Goal: Task Accomplishment & Management: Use online tool/utility

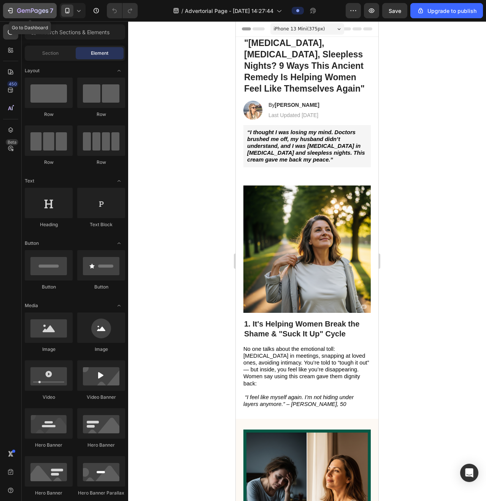
click at [8, 11] on icon "button" at bounding box center [10, 11] width 8 height 8
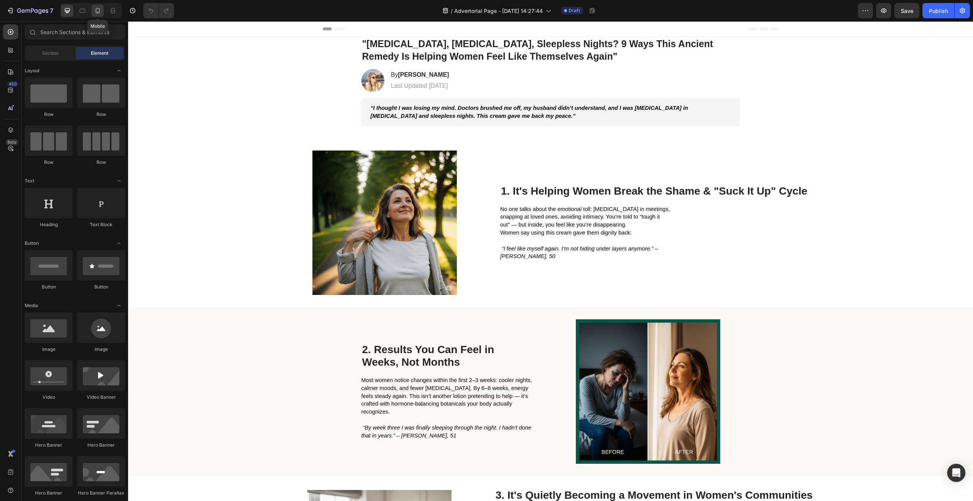
click at [97, 11] on icon at bounding box center [98, 11] width 8 height 8
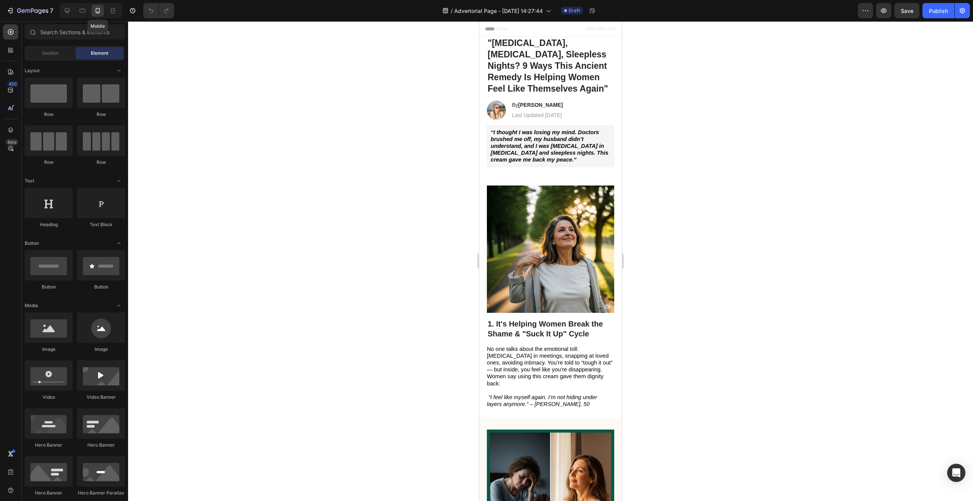
click at [97, 11] on icon at bounding box center [98, 11] width 8 height 8
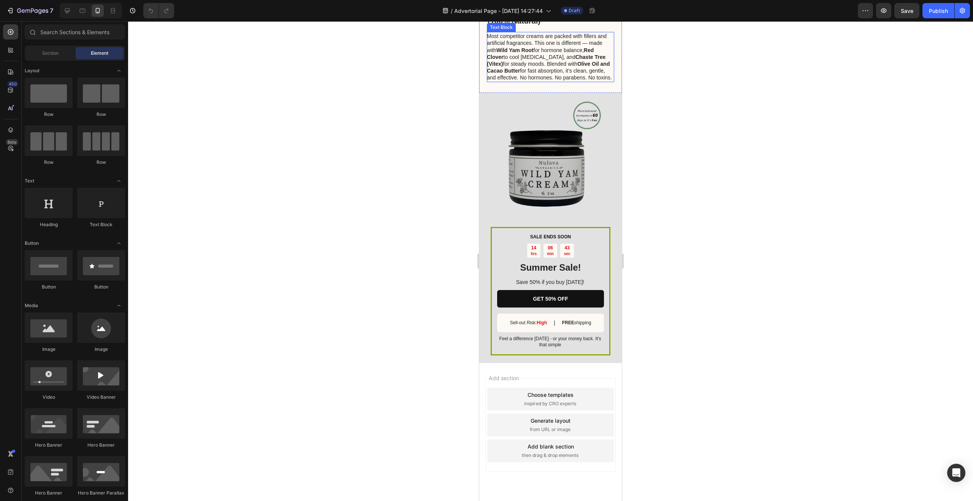
scroll to position [2207, 0]
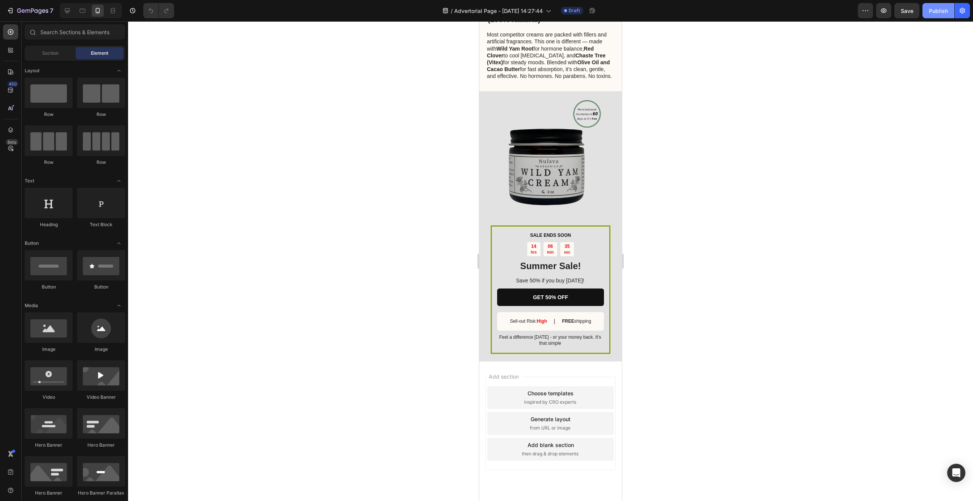
click at [938, 8] on div "Publish" at bounding box center [938, 11] width 19 height 8
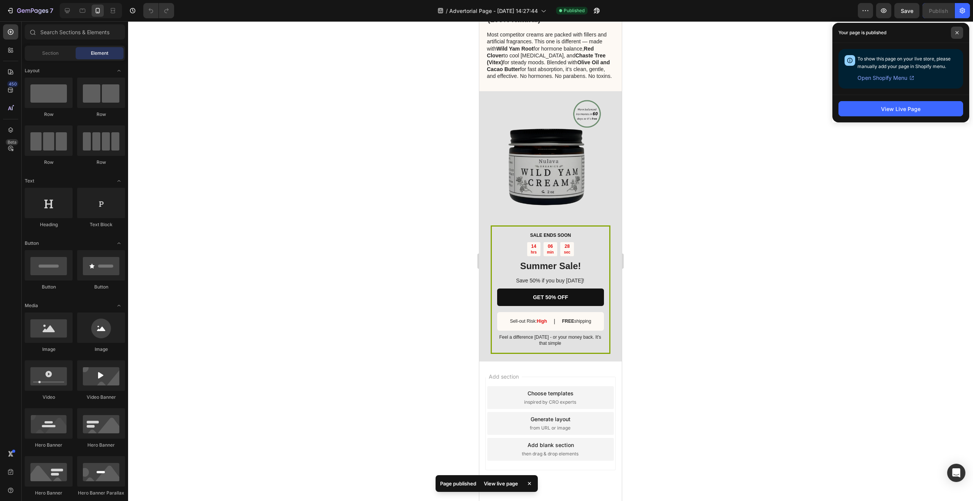
click at [955, 31] on span at bounding box center [957, 33] width 12 height 12
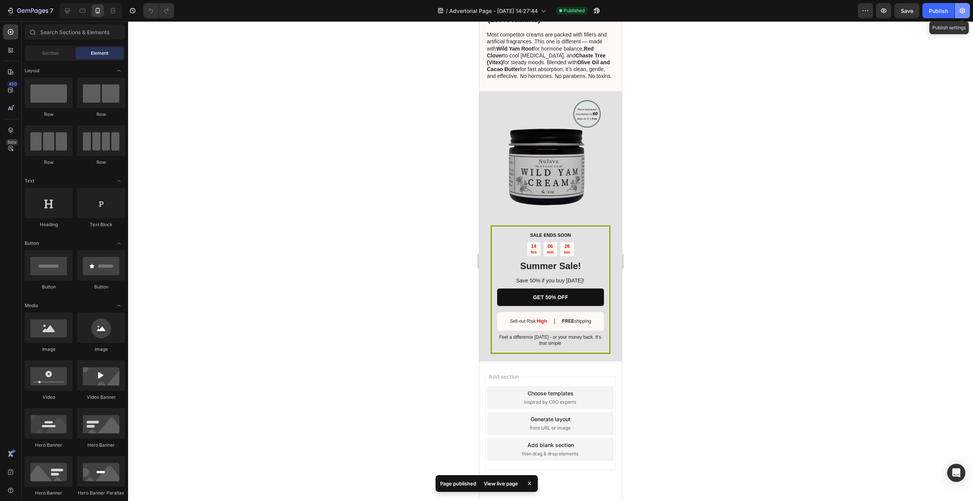
click at [961, 10] on icon "button" at bounding box center [963, 11] width 8 height 8
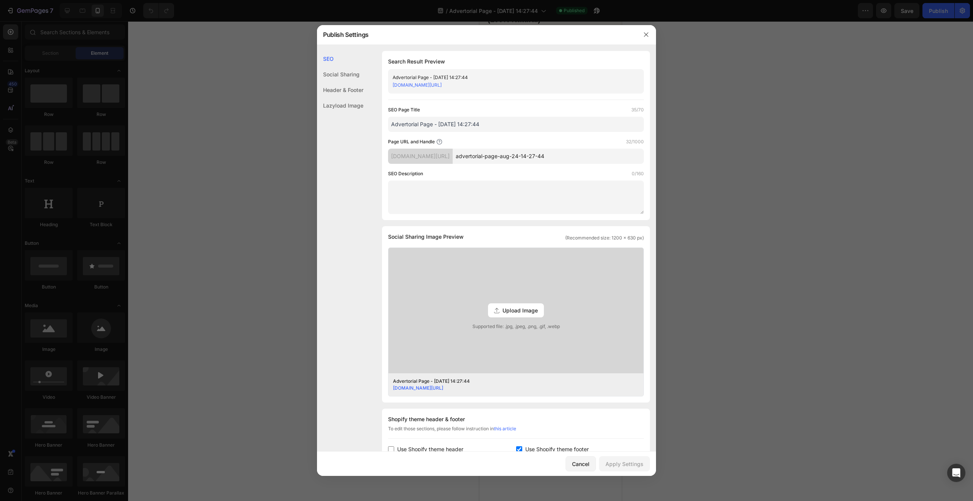
click at [522, 157] on input "advertorial-page-aug-24-14-27-44" at bounding box center [548, 156] width 191 height 15
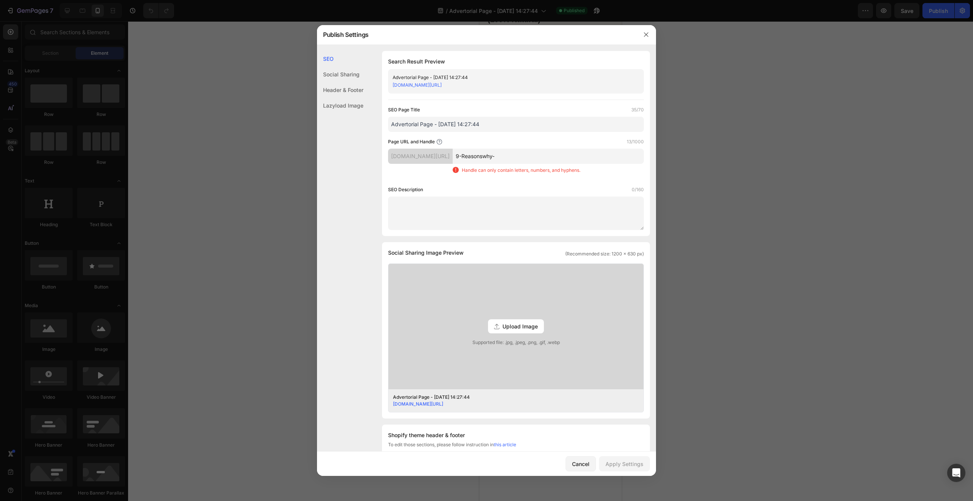
click at [511, 157] on input "9-Reasonswhy-" at bounding box center [548, 156] width 191 height 15
click at [539, 157] on input "9-Reasons-why-" at bounding box center [548, 156] width 191 height 15
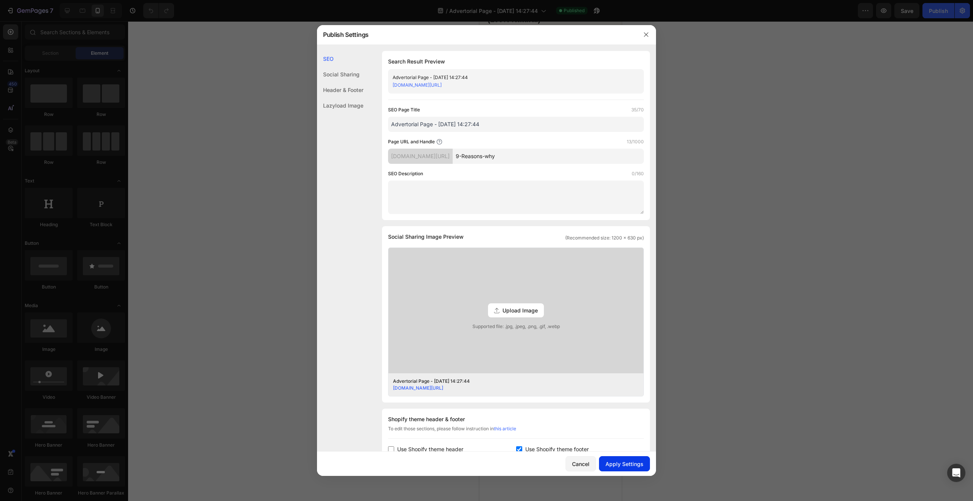
type input "9-Reasons-why"
click at [625, 464] on div "Apply Settings" at bounding box center [625, 464] width 38 height 8
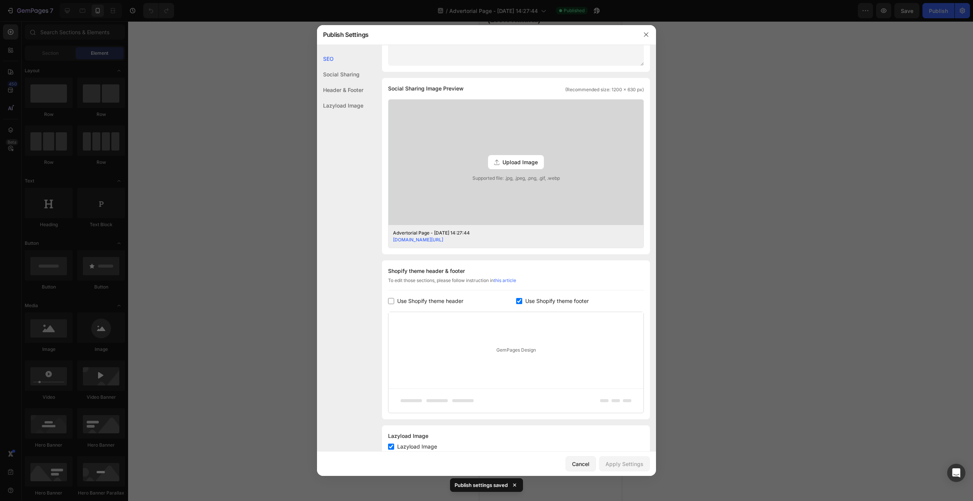
scroll to position [172, 0]
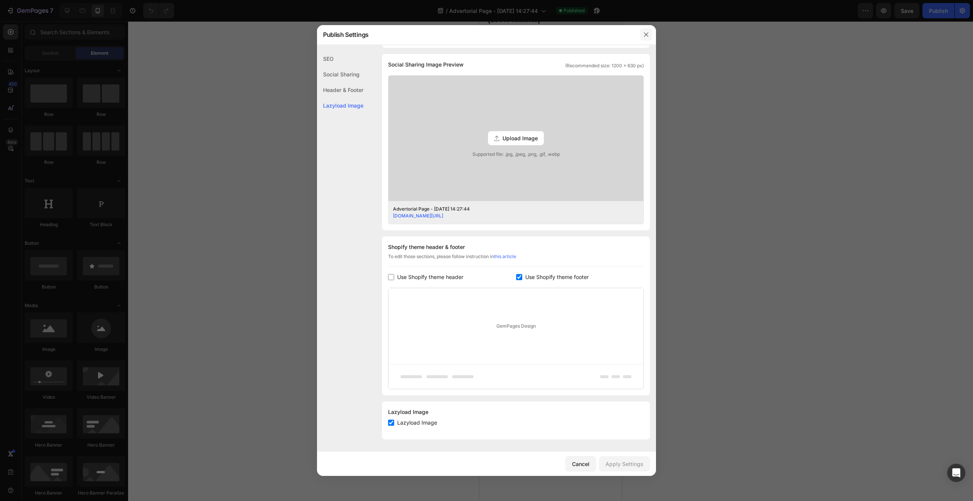
click at [646, 36] on icon "button" at bounding box center [646, 35] width 6 height 6
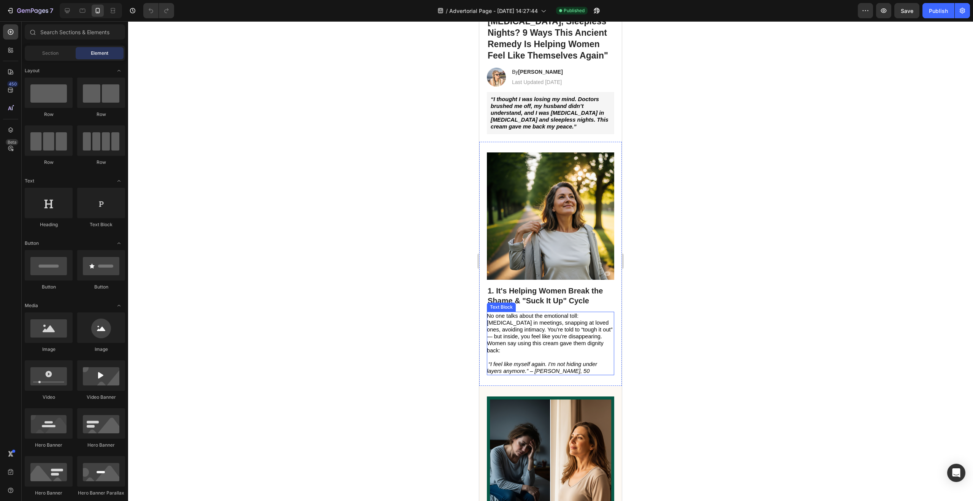
scroll to position [0, 0]
